Goal: Task Accomplishment & Management: Use online tool/utility

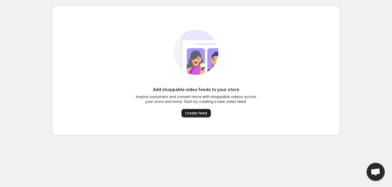
click at [202, 115] on span "Create feed" at bounding box center [196, 113] width 22 height 5
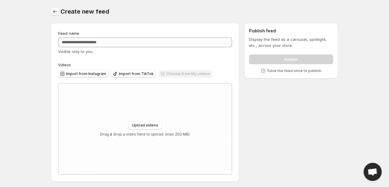
click at [54, 11] on icon "Settings" at bounding box center [55, 11] width 6 height 6
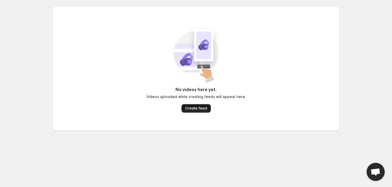
click at [196, 107] on span "Create feed" at bounding box center [196, 108] width 22 height 5
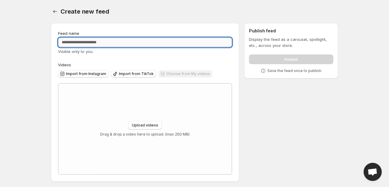
click at [87, 42] on input "Feed name" at bounding box center [145, 43] width 174 height 10
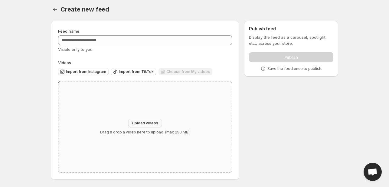
click at [151, 120] on button "Upload videos" at bounding box center [145, 123] width 34 height 8
